Goal: Obtain resource: Obtain resource

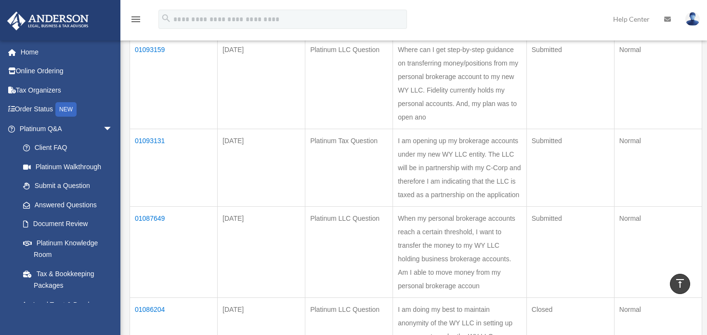
scroll to position [155, 0]
click at [156, 154] on td "01093131" at bounding box center [174, 169] width 88 height 78
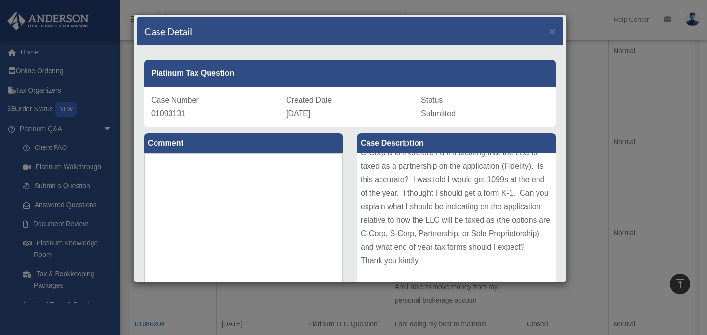
scroll to position [0, 0]
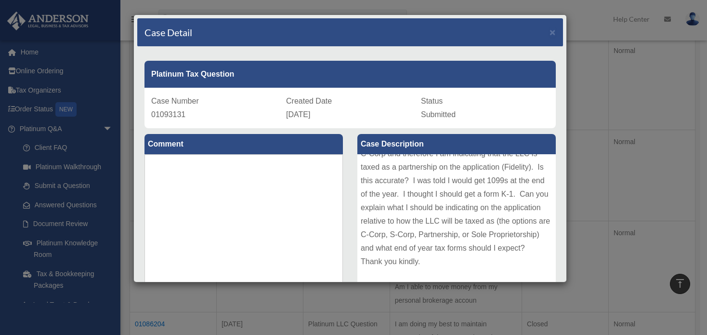
click at [597, 101] on div "Case Detail × Platinum Tax Question Case Number 01093131 Created Date August 29…" at bounding box center [353, 167] width 707 height 335
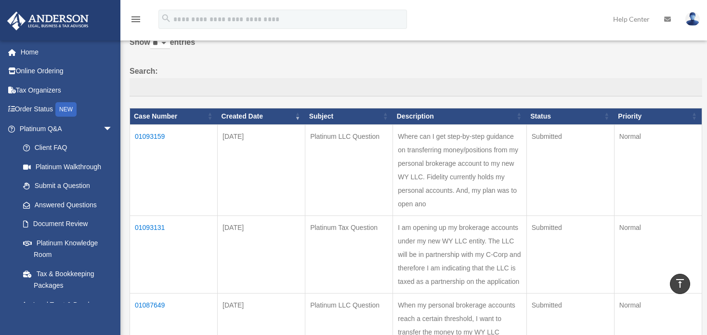
scroll to position [66, 0]
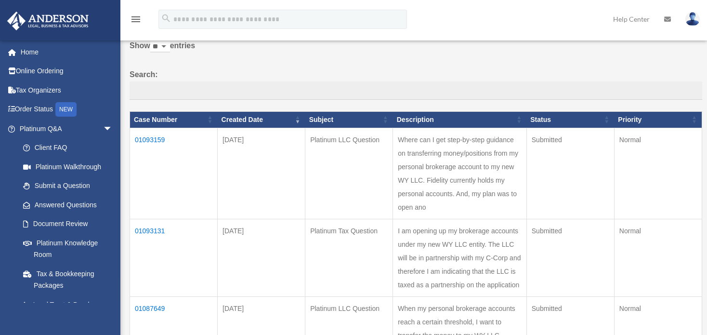
click at [154, 135] on td "01093159" at bounding box center [174, 173] width 88 height 91
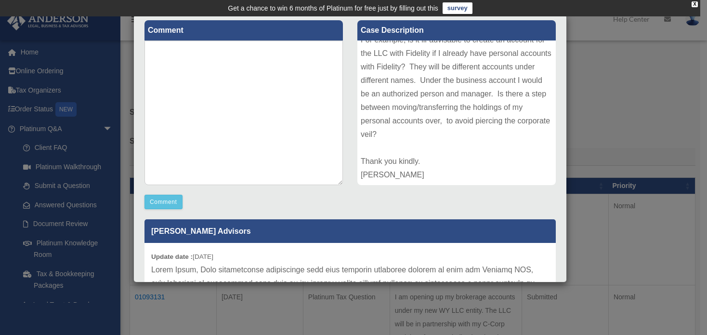
scroll to position [113, 0]
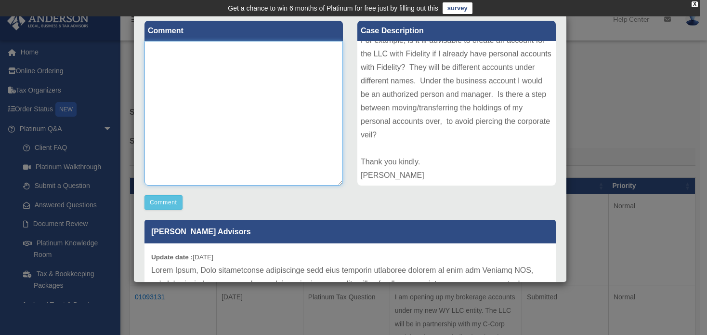
click at [329, 115] on textarea at bounding box center [244, 113] width 198 height 145
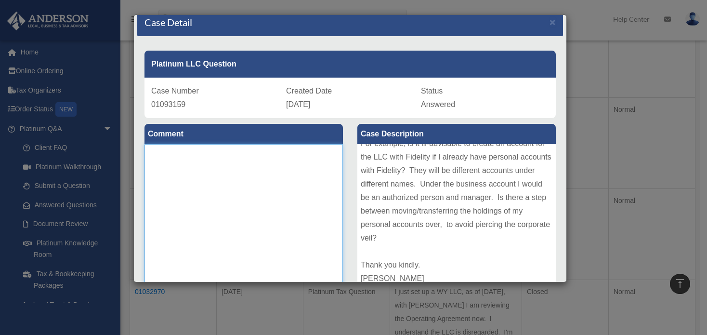
scroll to position [434, 0]
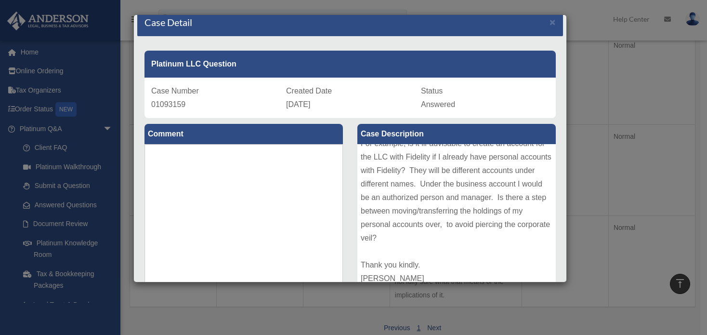
click at [27, 48] on div "Case Detail × Platinum LLC Question Case Number 01093159 Created Date August 29…" at bounding box center [353, 167] width 707 height 335
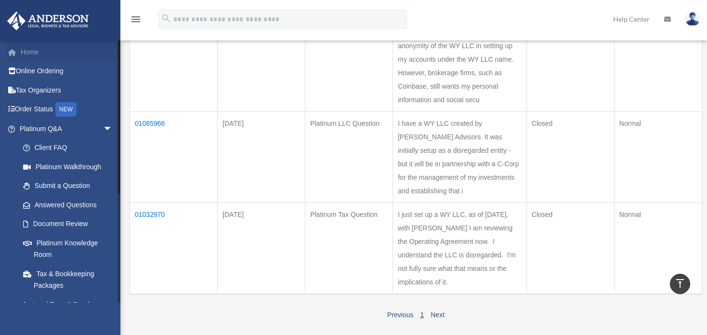
click at [29, 53] on link "Home" at bounding box center [67, 51] width 120 height 19
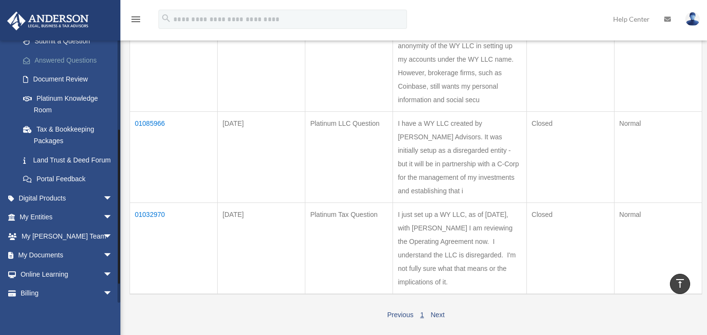
scroll to position [158, 0]
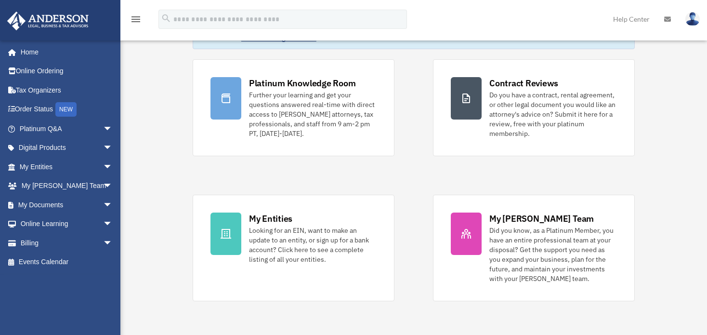
scroll to position [96, 0]
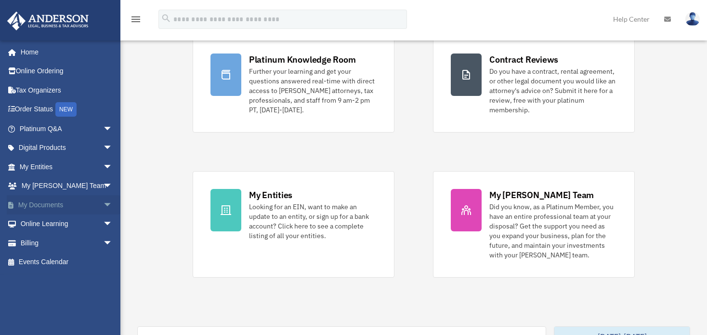
click at [103, 201] on span "arrow_drop_down" at bounding box center [112, 205] width 19 height 20
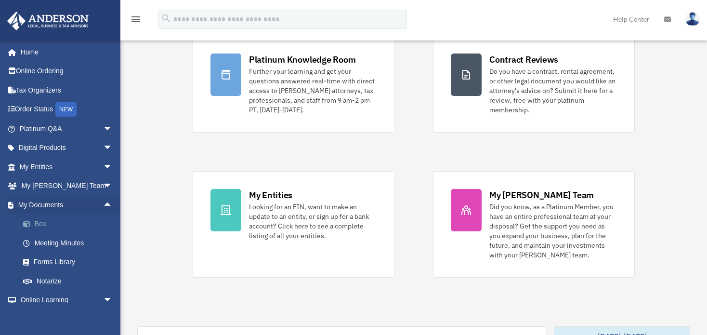
click at [38, 221] on link "Box" at bounding box center [70, 223] width 114 height 19
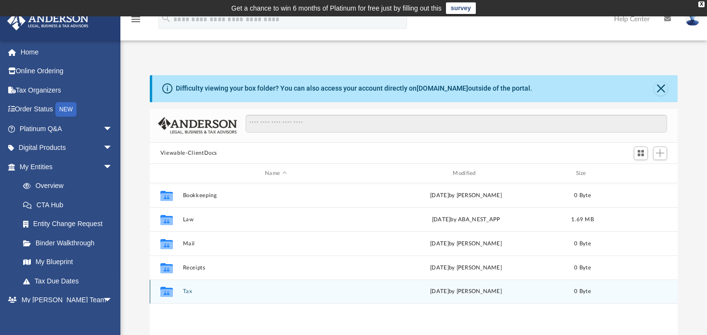
scroll to position [48, 0]
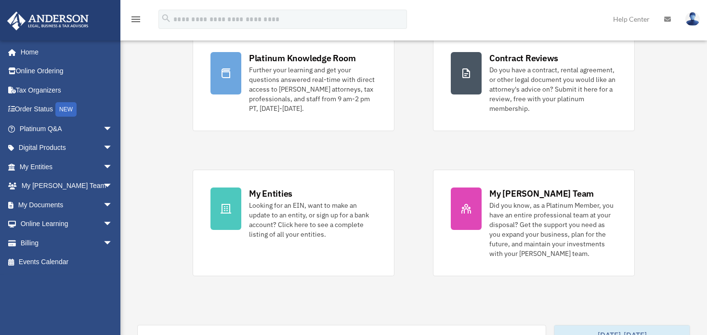
scroll to position [96, 0]
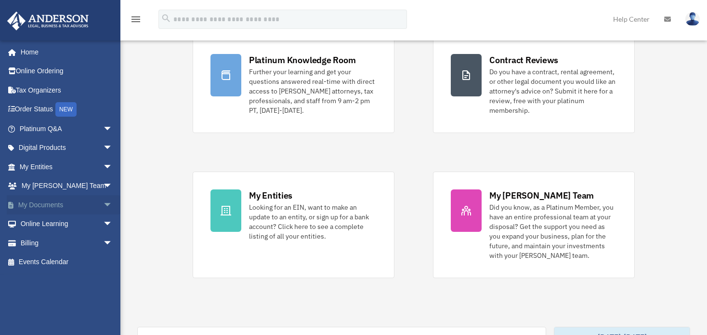
click at [103, 205] on span "arrow_drop_down" at bounding box center [112, 205] width 19 height 20
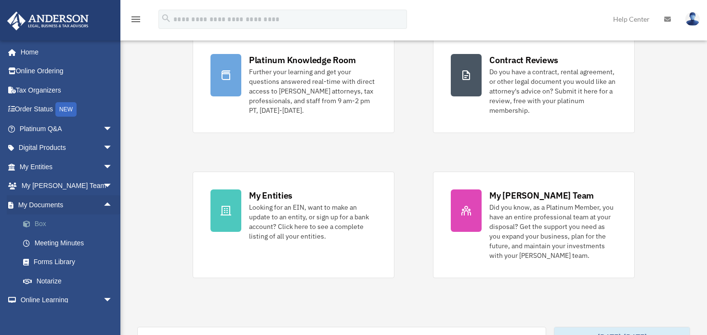
click at [41, 224] on link "Box" at bounding box center [70, 223] width 114 height 19
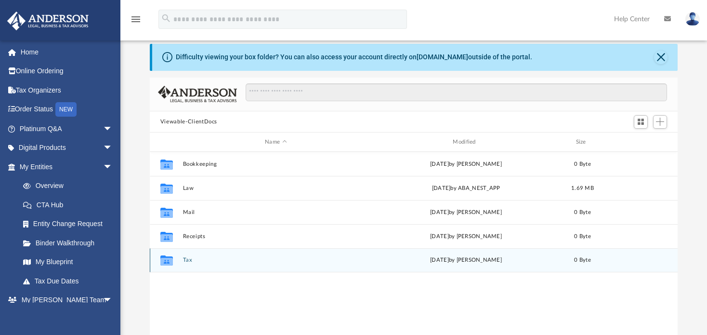
scroll to position [48, 0]
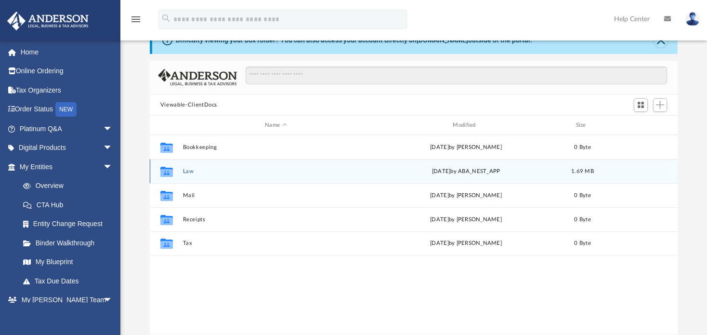
click at [160, 175] on icon "Collaborated Folder" at bounding box center [166, 171] width 15 height 15
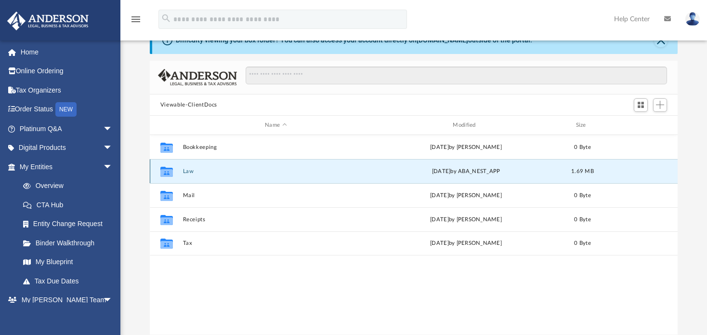
click at [162, 170] on icon "grid" at bounding box center [166, 173] width 13 height 8
click at [168, 170] on icon "grid" at bounding box center [166, 173] width 13 height 8
click at [492, 170] on div "[DATE] by ABA_NEST_APP" at bounding box center [466, 171] width 186 height 9
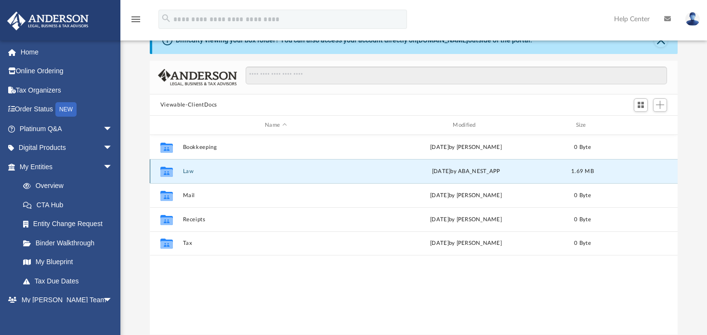
click at [492, 170] on div "[DATE] by ABA_NEST_APP" at bounding box center [466, 171] width 186 height 9
click at [200, 168] on button "Law" at bounding box center [276, 171] width 186 height 6
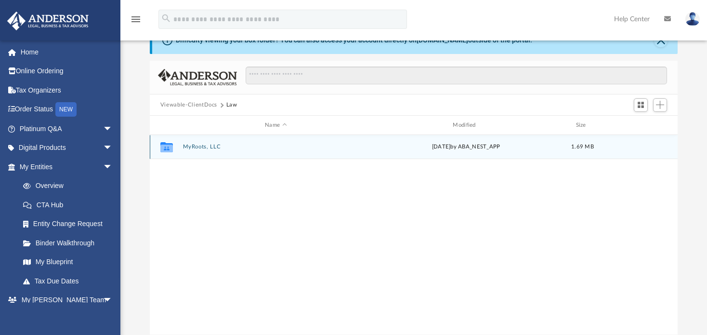
click at [200, 146] on button "MyRoots, LLC" at bounding box center [276, 147] width 186 height 6
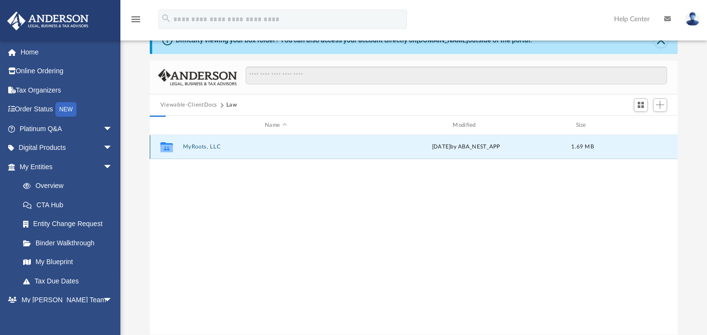
click at [200, 146] on button "MyRoots, LLC" at bounding box center [276, 147] width 186 height 6
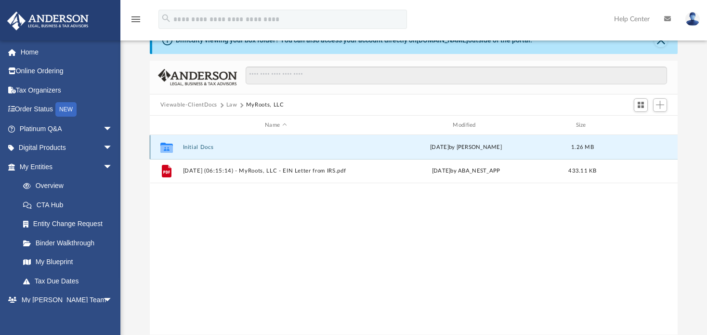
click at [202, 147] on button "Initial Docs" at bounding box center [276, 147] width 186 height 6
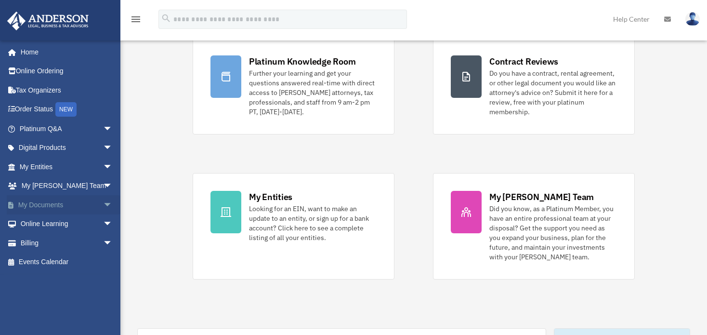
scroll to position [95, 0]
click at [103, 201] on span "arrow_drop_down" at bounding box center [112, 205] width 19 height 20
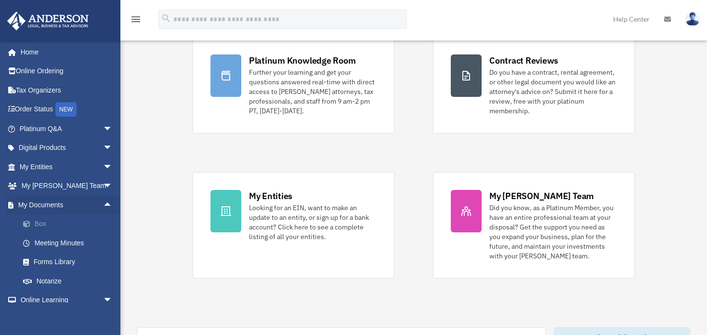
click at [83, 222] on link "Box" at bounding box center [70, 223] width 114 height 19
click at [50, 223] on link "Box" at bounding box center [70, 223] width 114 height 19
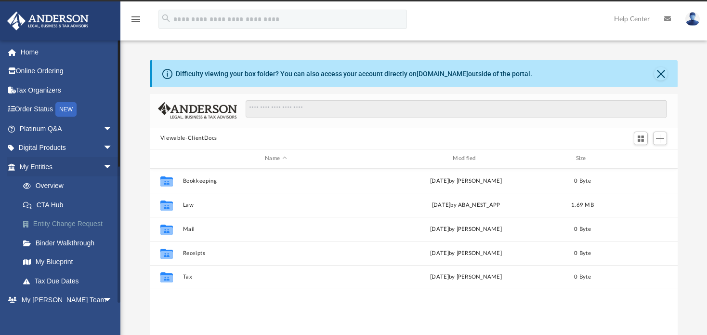
scroll to position [212, 521]
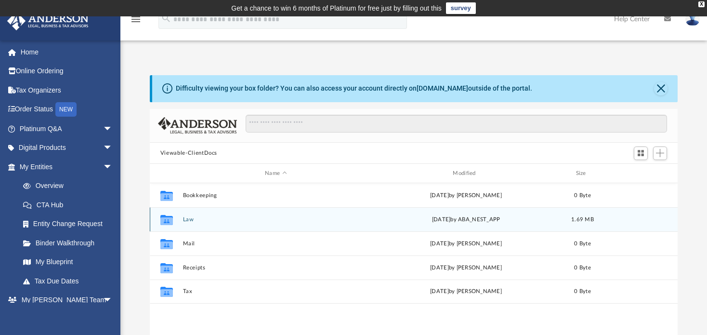
click at [178, 216] on div "Collaborated Folder" at bounding box center [167, 219] width 24 height 15
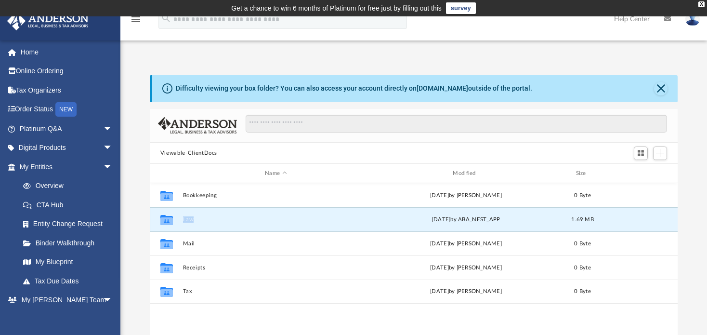
click at [178, 216] on div "Collaborated Folder" at bounding box center [167, 219] width 24 height 15
click at [167, 218] on icon "grid" at bounding box center [166, 221] width 13 height 8
click at [167, 220] on icon "grid" at bounding box center [166, 221] width 13 height 8
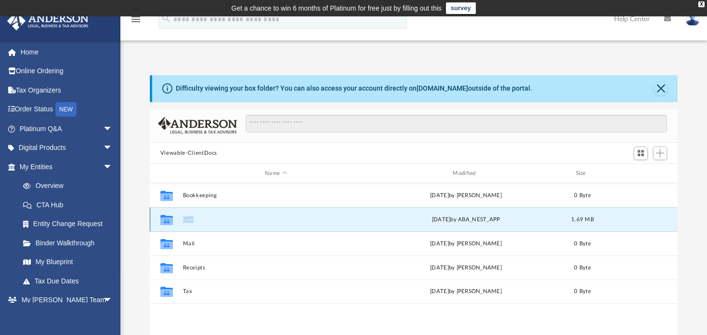
click at [290, 223] on div "Collaborated Folder Law [DATE] by ABA_NEST_APP 1.69 MB" at bounding box center [414, 219] width 528 height 24
click at [159, 220] on icon "Collaborated Folder" at bounding box center [166, 219] width 15 height 15
click at [163, 220] on icon "grid" at bounding box center [166, 221] width 13 height 8
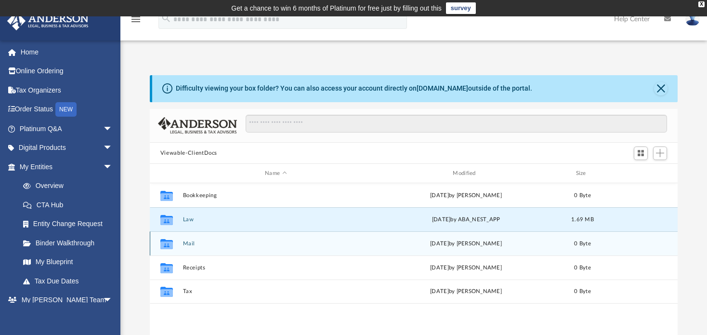
click at [276, 250] on div "Collaborated Folder Mail Fri Apr 11 2025 by Charles Rogler 0 Byte" at bounding box center [414, 243] width 528 height 24
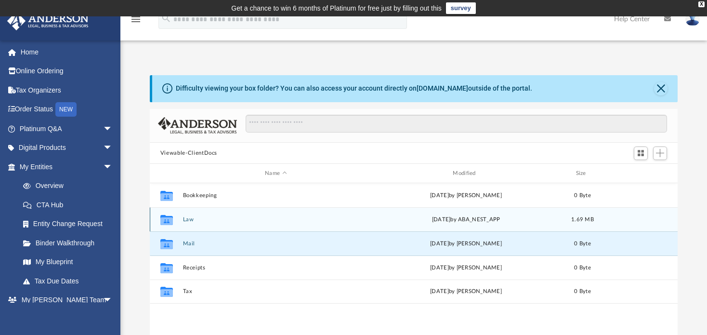
click at [164, 219] on icon "grid" at bounding box center [166, 221] width 13 height 8
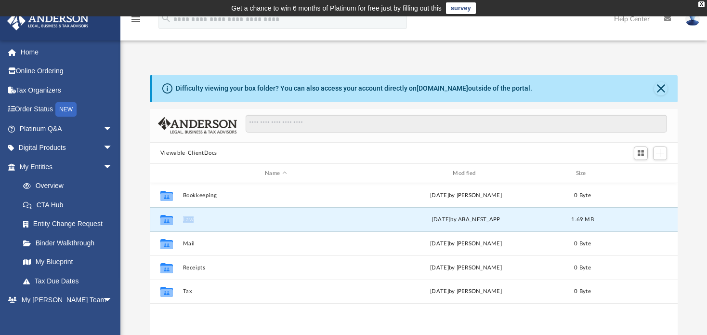
click at [164, 219] on icon "grid" at bounding box center [166, 221] width 13 height 8
click at [449, 218] on div "Fri Jul 11 2025 by ABA_NEST_APP" at bounding box center [466, 219] width 186 height 9
click at [167, 220] on icon "grid" at bounding box center [166, 221] width 13 height 8
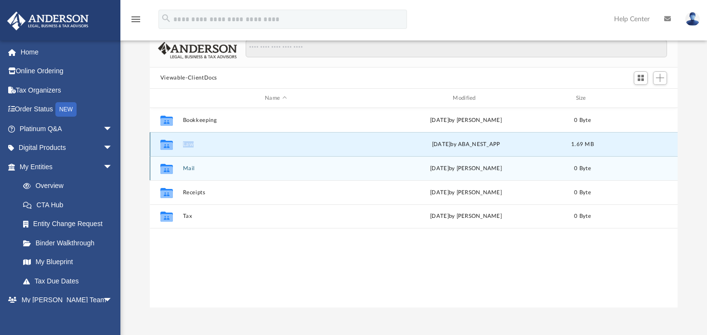
scroll to position [96, 0]
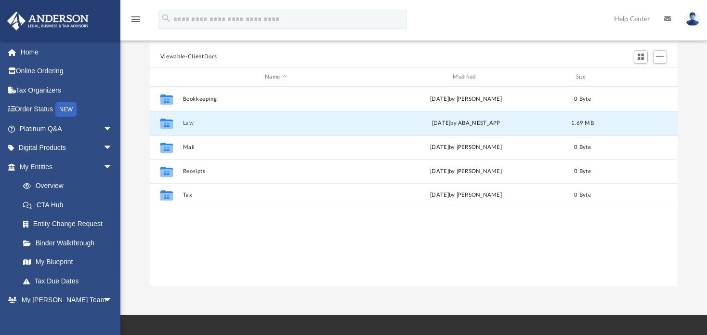
click at [159, 124] on icon "Collaborated Folder" at bounding box center [166, 123] width 15 height 15
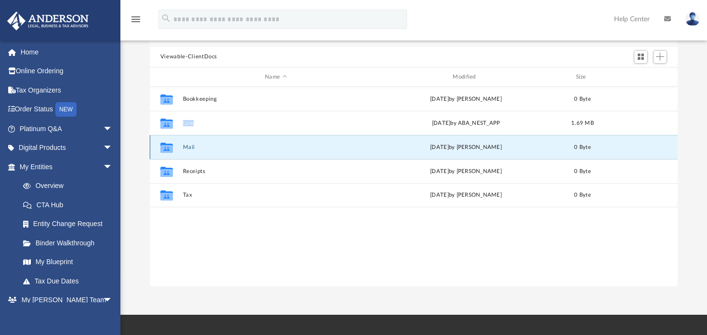
click at [198, 146] on button "Mail" at bounding box center [276, 147] width 186 height 6
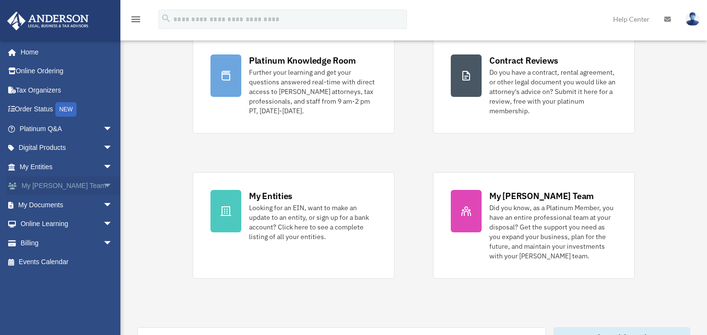
scroll to position [95, 0]
click at [103, 203] on span "arrow_drop_down" at bounding box center [112, 205] width 19 height 20
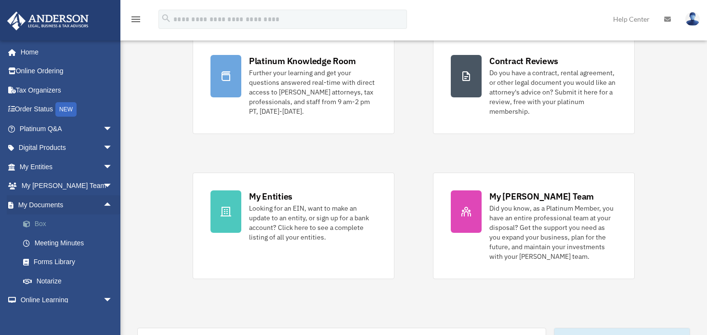
click at [29, 222] on span at bounding box center [31, 224] width 6 height 7
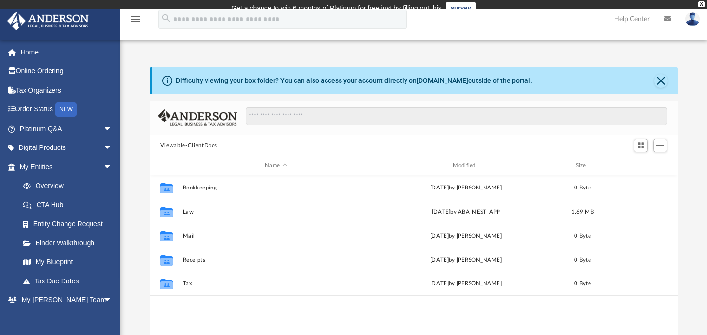
scroll to position [212, 521]
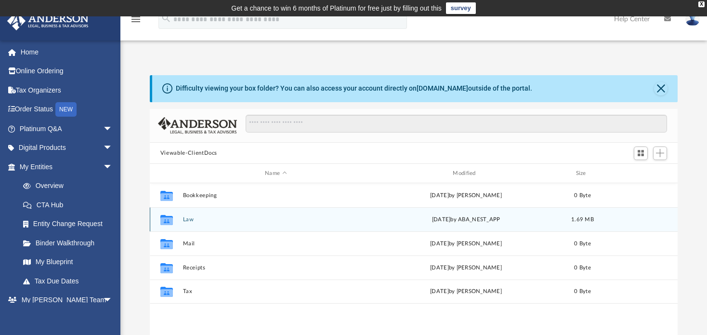
click at [172, 219] on icon "grid" at bounding box center [166, 221] width 13 height 8
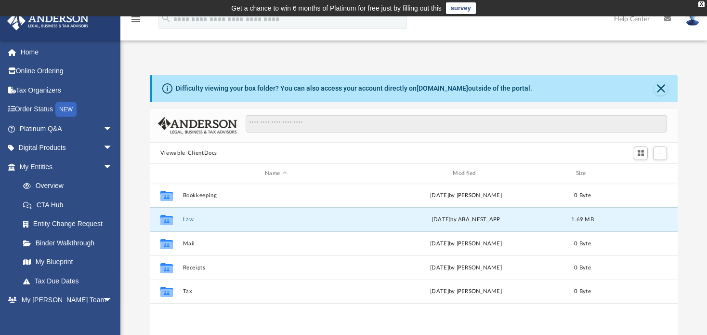
click at [173, 220] on icon "Collaborated Folder" at bounding box center [166, 219] width 15 height 15
click at [165, 218] on icon "grid" at bounding box center [166, 221] width 13 height 8
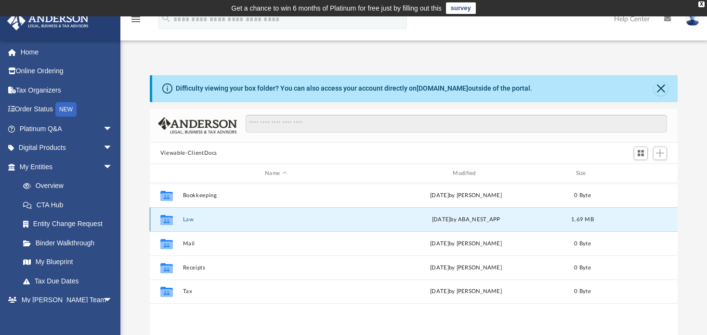
click at [161, 219] on icon "grid" at bounding box center [166, 221] width 13 height 8
click at [167, 219] on icon "grid" at bounding box center [166, 221] width 13 height 8
click at [163, 222] on icon "grid" at bounding box center [166, 221] width 13 height 8
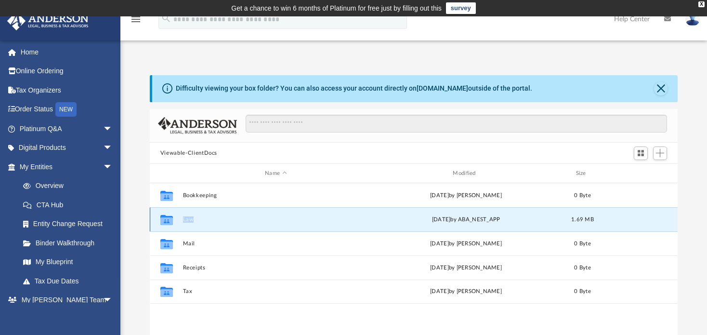
click at [163, 222] on icon "grid" at bounding box center [166, 221] width 13 height 8
click at [163, 218] on icon "grid" at bounding box center [166, 221] width 13 height 8
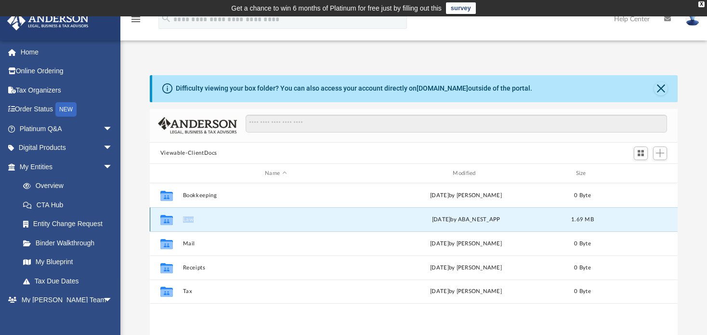
click at [163, 218] on icon "grid" at bounding box center [166, 221] width 13 height 8
click at [223, 214] on div "Collaborated Folder Law [DATE] by ABA_NEST_APP 1.69 MB" at bounding box center [414, 219] width 528 height 24
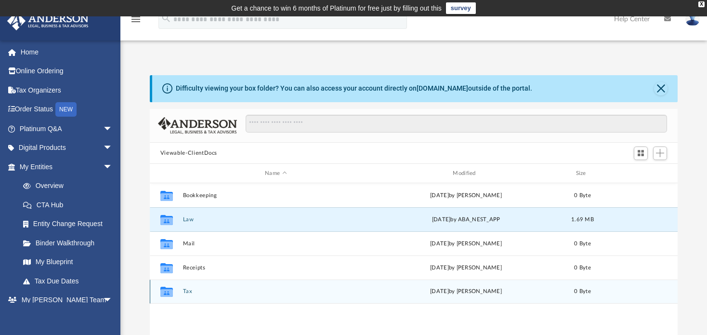
click at [163, 292] on icon "grid" at bounding box center [166, 293] width 13 height 8
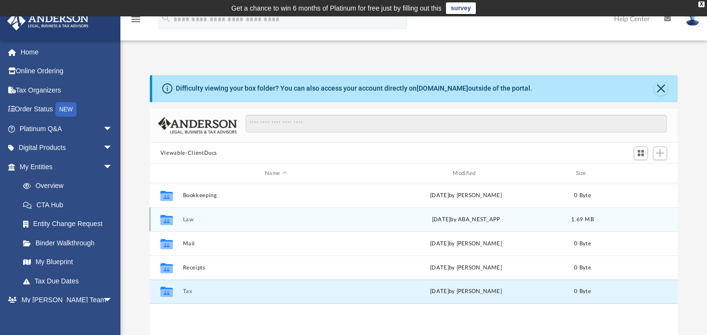
click at [167, 218] on icon "grid" at bounding box center [166, 221] width 13 height 8
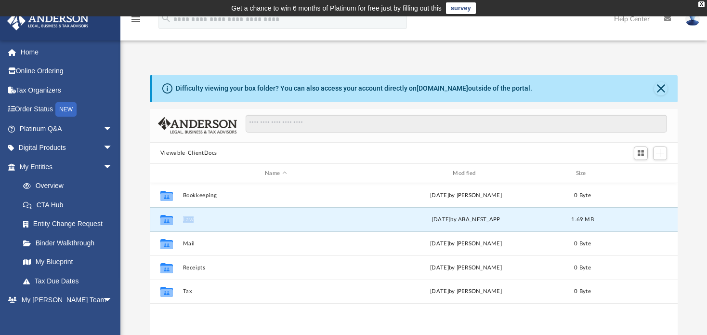
click at [167, 218] on icon "grid" at bounding box center [166, 221] width 13 height 8
click at [658, 152] on span "Add" at bounding box center [660, 153] width 8 height 8
click at [159, 218] on icon "Collaborated Folder" at bounding box center [166, 219] width 15 height 15
